Goal: Navigation & Orientation: Find specific page/section

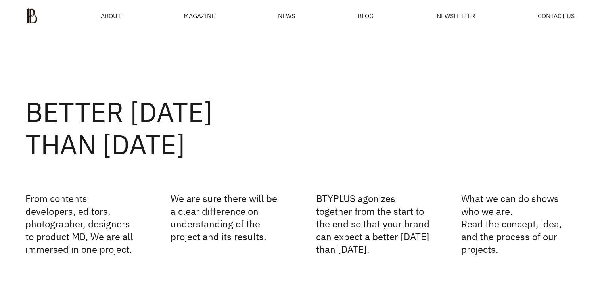
click at [308, 47] on div "BETTER [DATE] THAN [DATE] From contents developers, editors, photographer, desi…" at bounding box center [300, 156] width 600 height 249
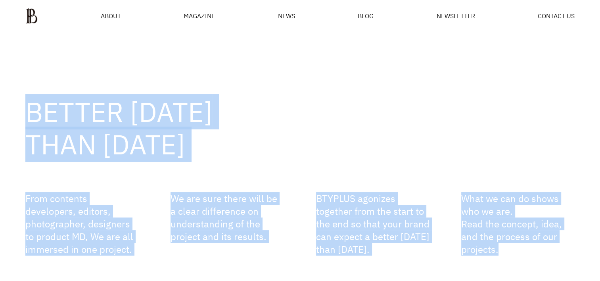
drag, startPoint x: 29, startPoint y: 105, endPoint x: 565, endPoint y: 247, distance: 555.0
click at [565, 247] on div "BETTER [DATE] THAN [DATE] From contents developers, editors, photographer, desi…" at bounding box center [300, 156] width 600 height 249
drag, startPoint x: 565, startPoint y: 247, endPoint x: 522, endPoint y: 257, distance: 44.2
click at [522, 257] on div "BETTER [DATE] THAN [DATE] From contents developers, editors, photographer, desi…" at bounding box center [300, 156] width 600 height 249
click at [514, 259] on div "BETTER [DATE] THAN [DATE] From contents developers, editors, photographer, desi…" at bounding box center [300, 156] width 600 height 249
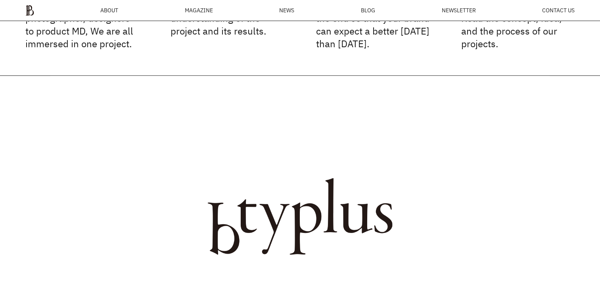
scroll to position [266, 0]
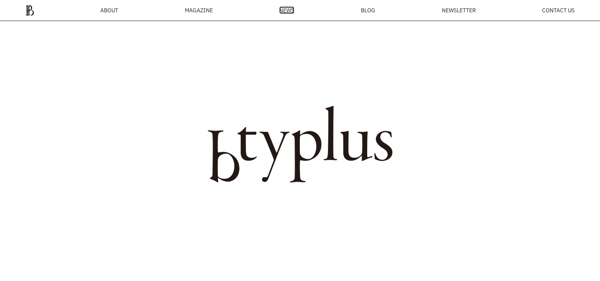
click at [290, 11] on span "NEWS" at bounding box center [286, 11] width 15 height 6
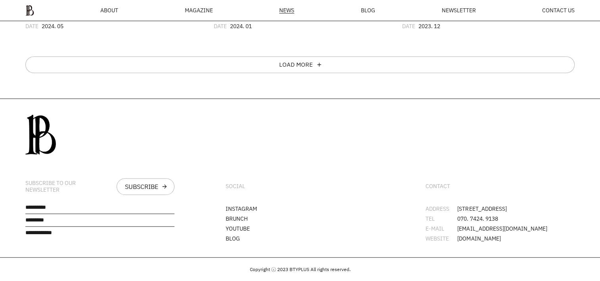
scroll to position [588, 0]
